Goal: Task Accomplishment & Management: Manage account settings

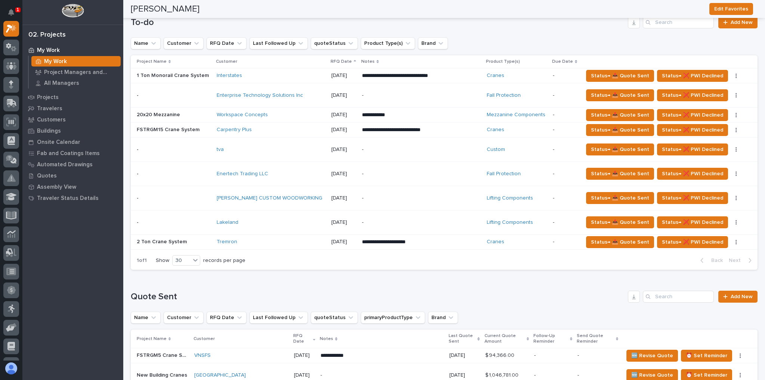
scroll to position [271, 0]
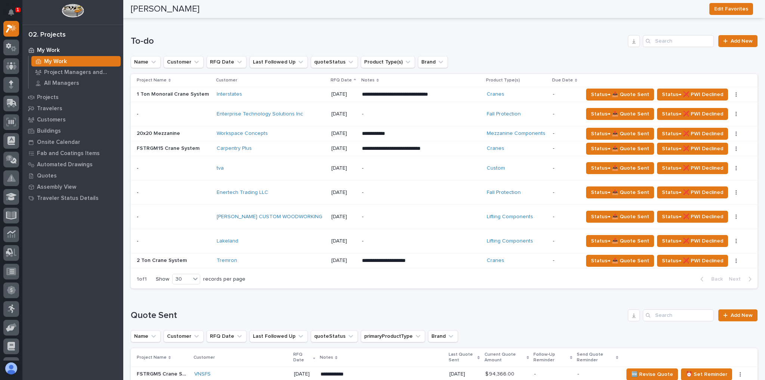
click at [263, 163] on div "tva" at bounding box center [271, 168] width 108 height 12
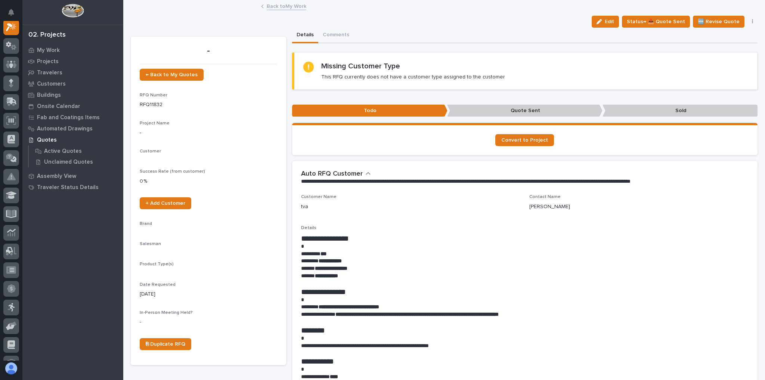
scroll to position [19, 0]
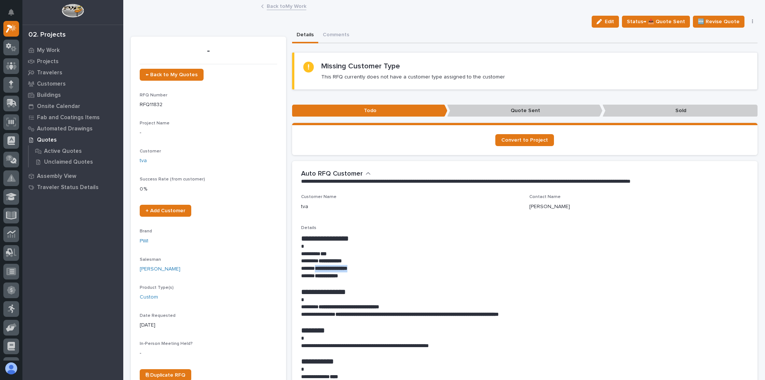
drag, startPoint x: 365, startPoint y: 268, endPoint x: 315, endPoint y: 270, distance: 50.5
click at [315, 270] on p "**********" at bounding box center [523, 268] width 444 height 7
copy strong "**********"
click at [275, 8] on link "Back to My Work" at bounding box center [287, 5] width 40 height 9
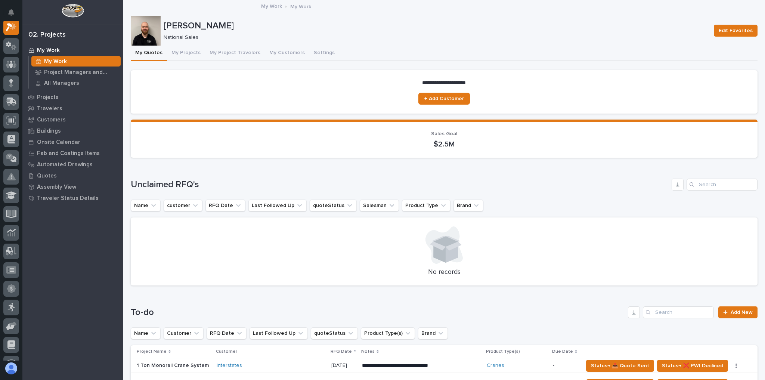
scroll to position [239, 0]
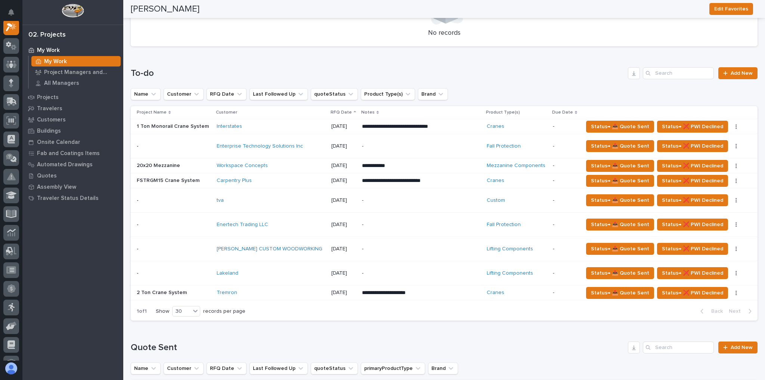
click at [379, 248] on p "-" at bounding box center [421, 249] width 119 height 6
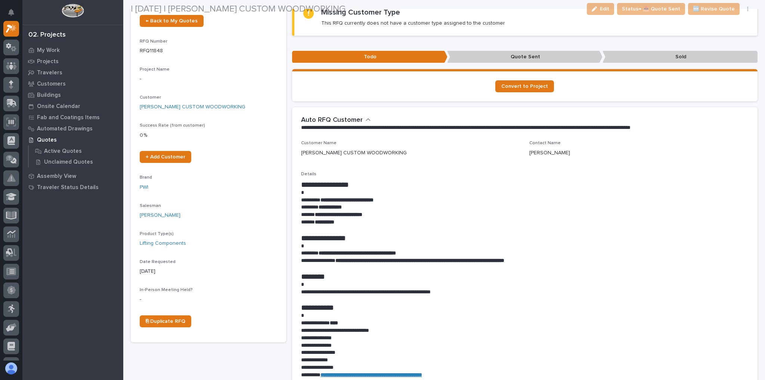
scroll to position [60, 0]
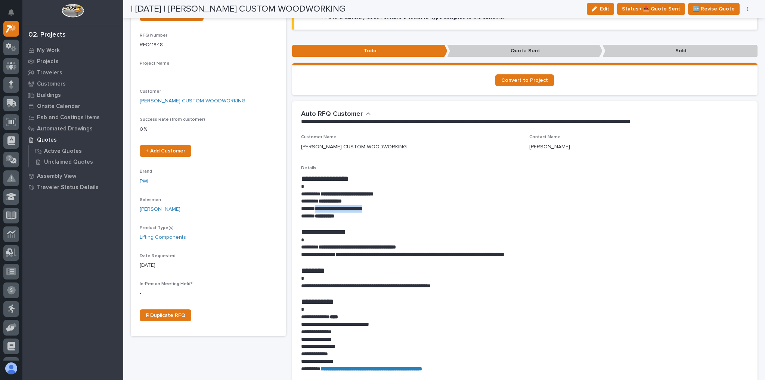
drag, startPoint x: 389, startPoint y: 210, endPoint x: 315, endPoint y: 211, distance: 74.0
click at [315, 211] on p "**********" at bounding box center [523, 208] width 444 height 7
copy strong "**********"
click at [595, 12] on button "Edit" at bounding box center [600, 9] width 27 height 12
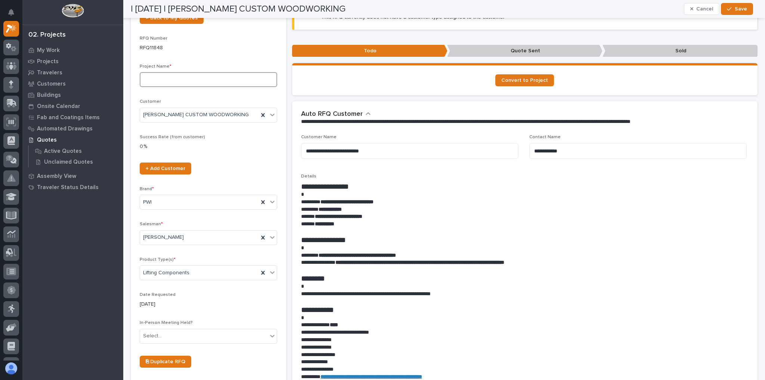
click at [195, 81] on input at bounding box center [209, 79] width 138 height 15
type input "Vacuum Lifter"
click at [735, 16] on div "| [DATE] | [PERSON_NAME] CUSTOM WOODWORKING Cancel Save" at bounding box center [442, 9] width 623 height 18
click at [736, 12] on span "Save" at bounding box center [741, 9] width 12 height 7
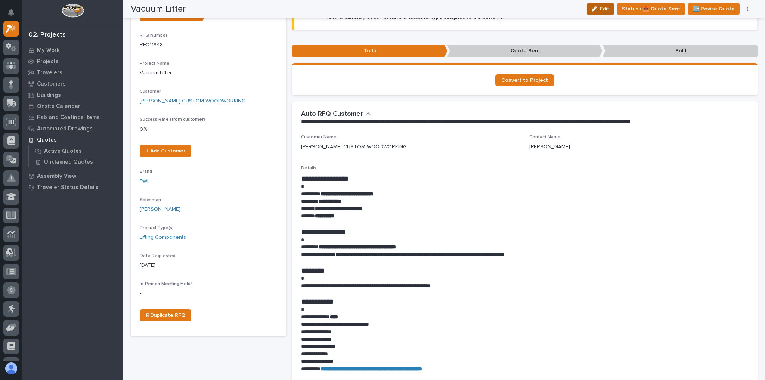
click at [600, 9] on div "button" at bounding box center [596, 8] width 8 height 5
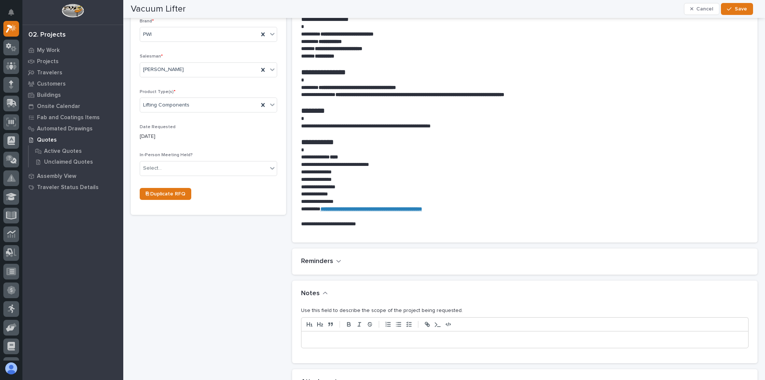
scroll to position [269, 0]
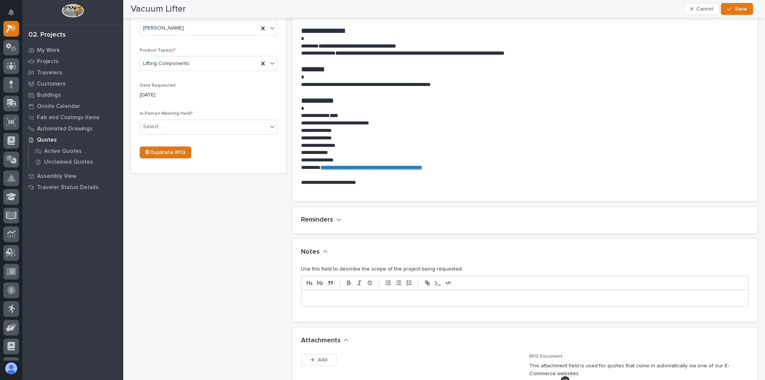
click at [316, 299] on p at bounding box center [525, 297] width 436 height 7
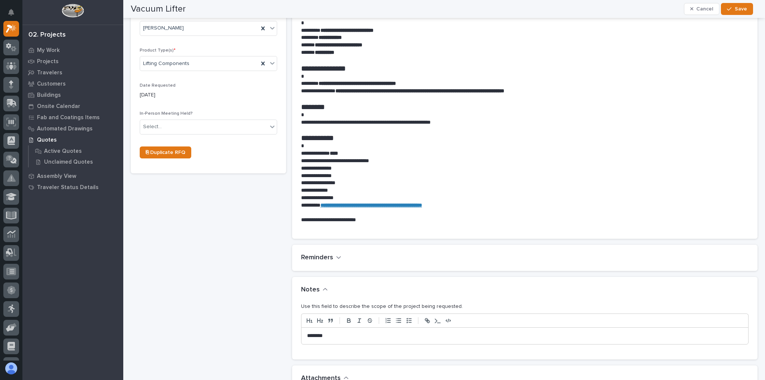
scroll to position [306, 0]
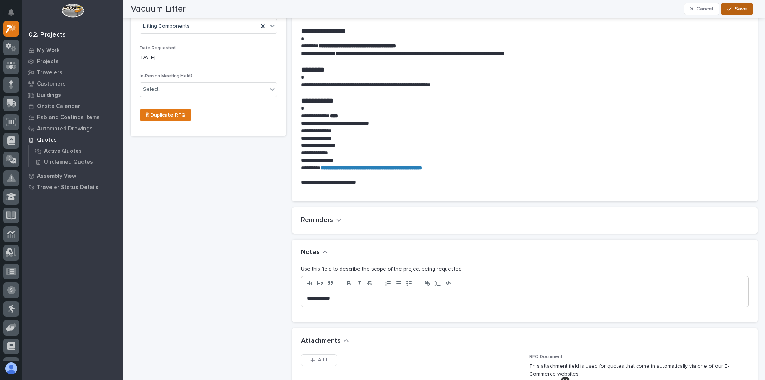
click at [725, 11] on button "Save" at bounding box center [737, 9] width 32 height 12
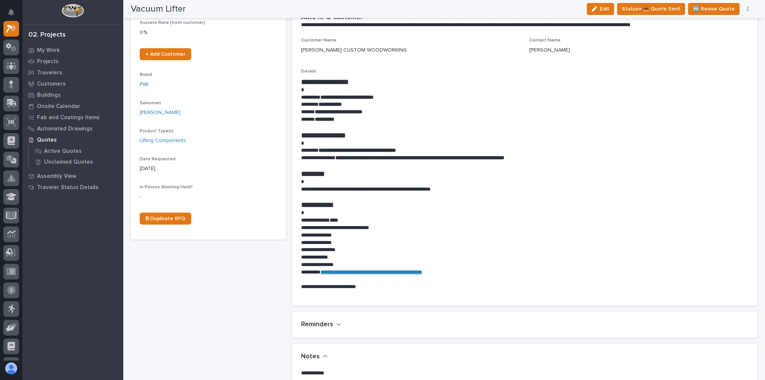
scroll to position [0, 0]
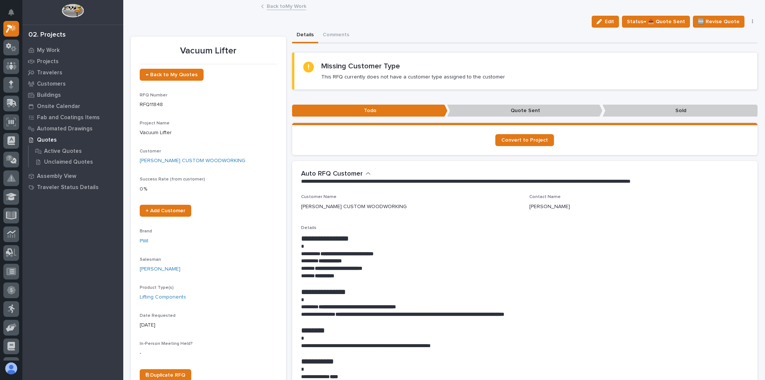
click at [294, 7] on link "Back to My Work" at bounding box center [287, 5] width 40 height 9
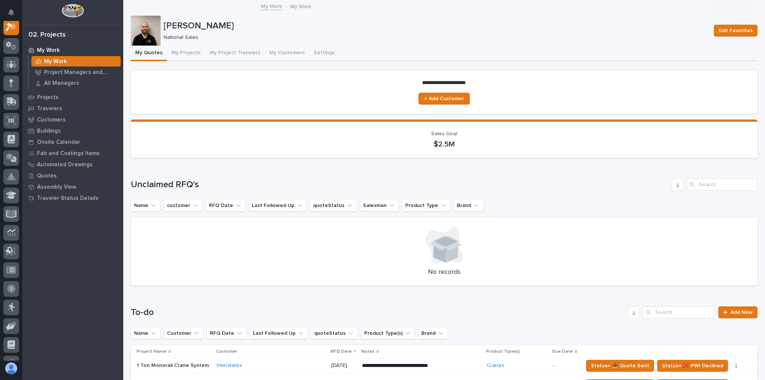
scroll to position [209, 0]
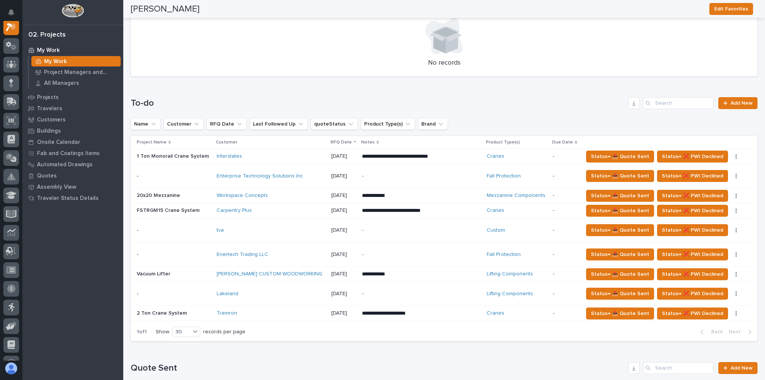
click at [303, 296] on div "Lakeland" at bounding box center [271, 294] width 108 height 12
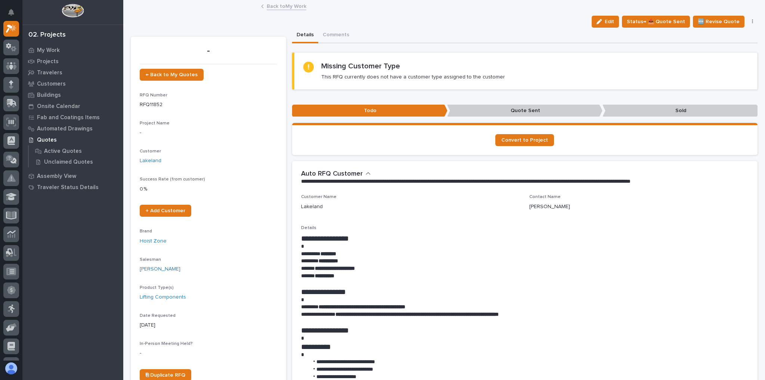
click at [273, 7] on link "Back to My Work" at bounding box center [287, 5] width 40 height 9
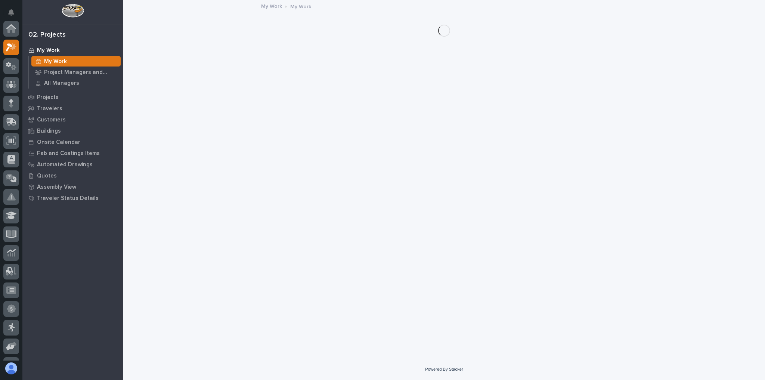
scroll to position [20, 0]
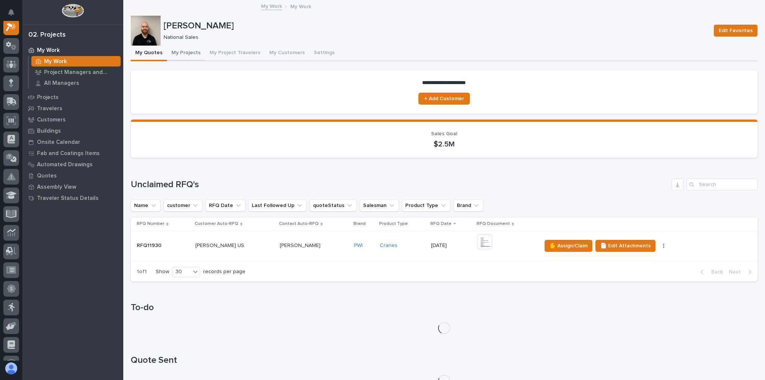
click at [186, 49] on button "My Projects" at bounding box center [186, 54] width 38 height 16
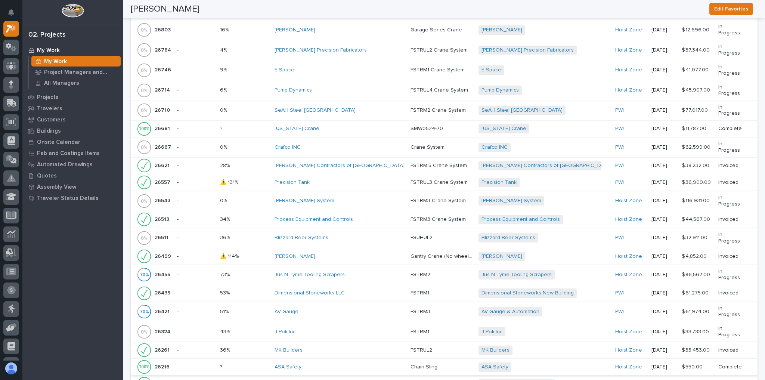
scroll to position [867, 0]
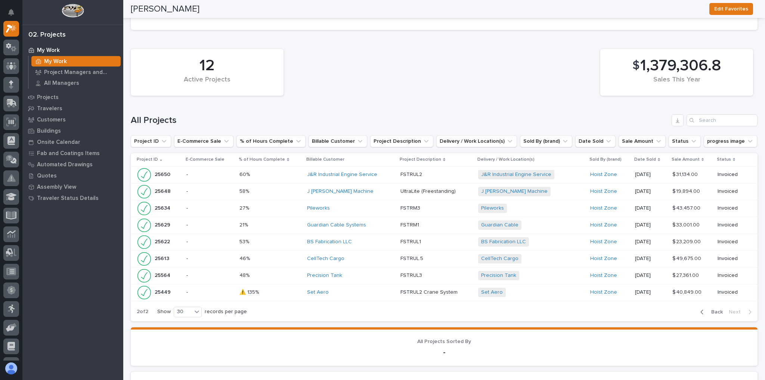
scroll to position [455, 0]
